Goal: Information Seeking & Learning: Learn about a topic

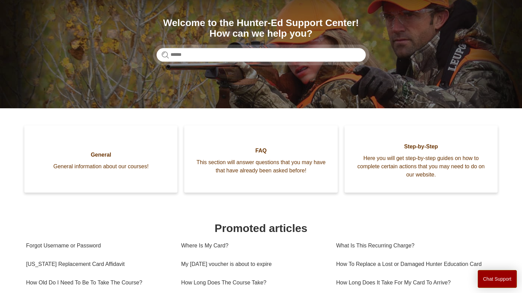
scroll to position [72, 0]
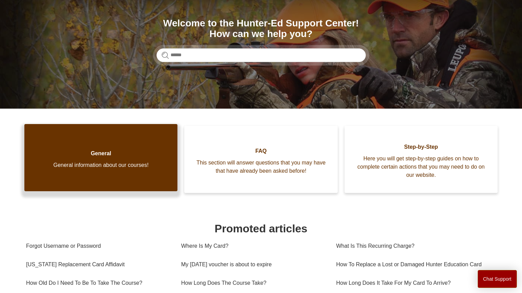
click at [92, 168] on span "General information about our courses!" at bounding box center [101, 165] width 132 height 8
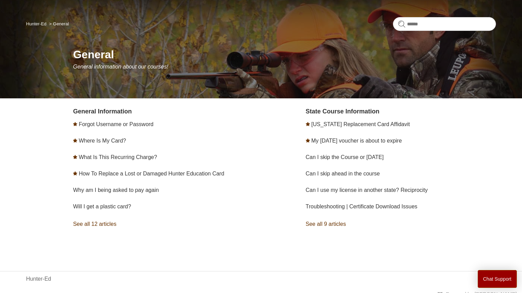
scroll to position [50, 0]
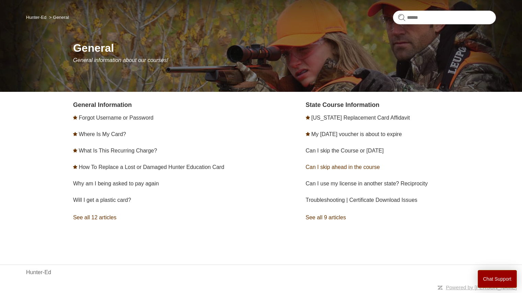
click at [339, 167] on link "Can I skip ahead in the course" at bounding box center [343, 167] width 74 height 6
click at [493, 274] on button "Chat Support" at bounding box center [497, 279] width 39 height 18
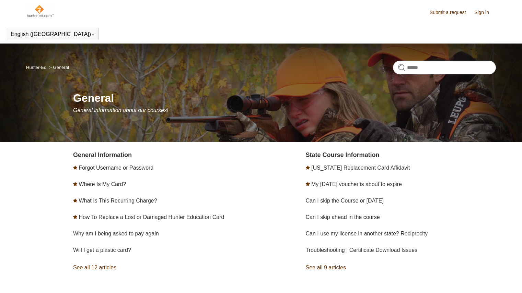
click at [40, 5] on img at bounding box center [40, 11] width 28 height 14
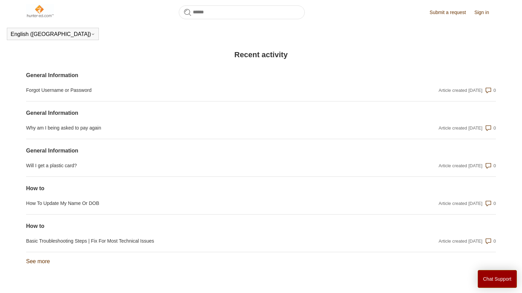
scroll to position [528, 0]
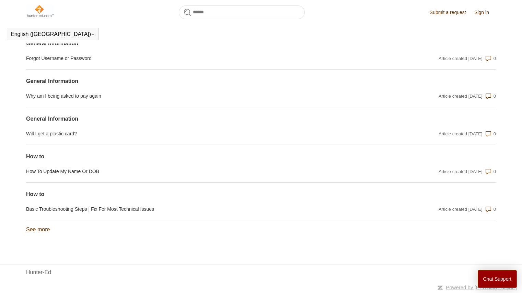
click at [44, 231] on link "See more items from recent activity" at bounding box center [38, 230] width 24 height 6
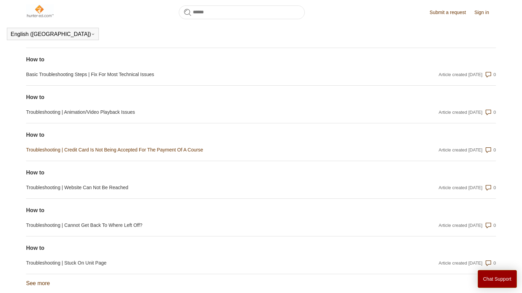
scroll to position [655, 0]
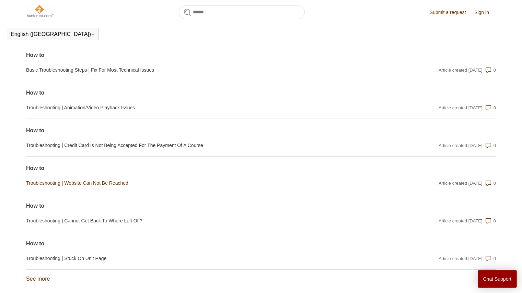
click at [107, 187] on link "Troubleshooting | Website Can Not Be Reached" at bounding box center [190, 183] width 329 height 7
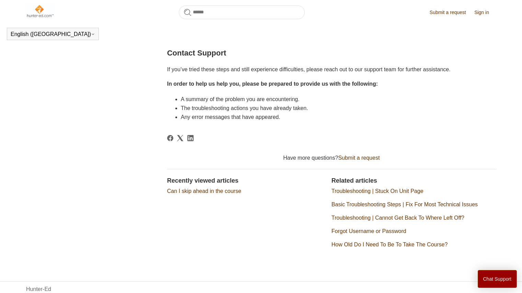
scroll to position [340, 0]
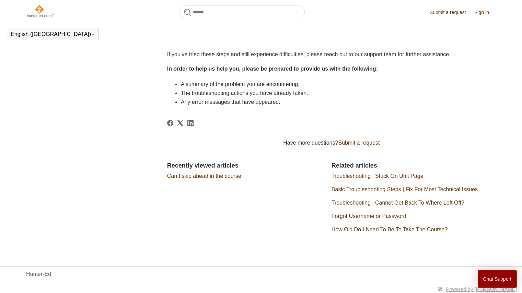
click at [400, 179] on link "Troubleshooting | Stuck On Unit Page" at bounding box center [377, 176] width 92 height 6
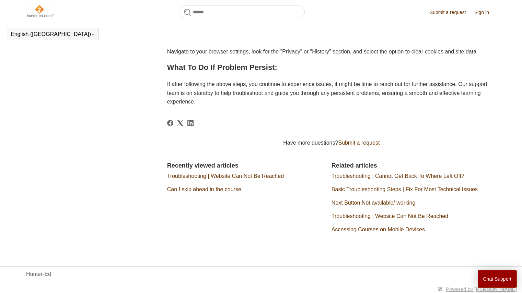
scroll to position [290, 0]
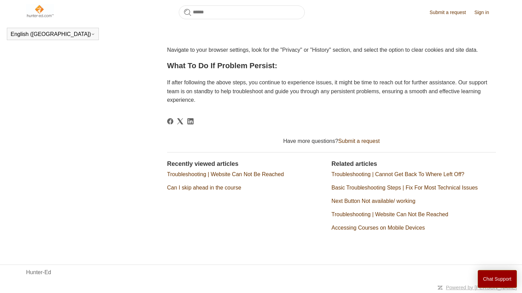
click at [373, 229] on link "Accessing Courses on Mobile Devices" at bounding box center [377, 228] width 93 height 6
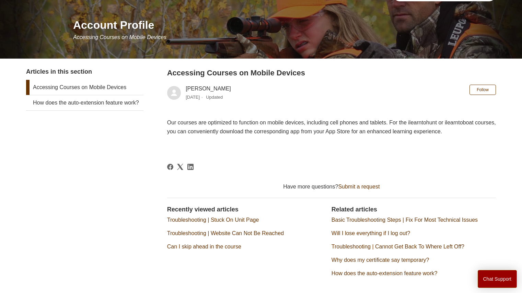
scroll to position [123, 0]
